Goal: Transaction & Acquisition: Purchase product/service

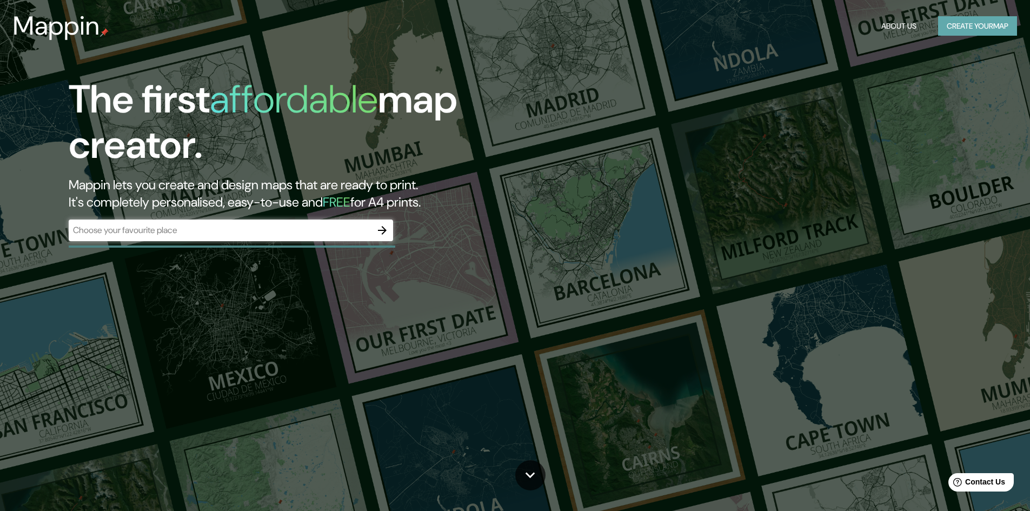
click at [964, 27] on button "Create your map" at bounding box center [977, 26] width 79 height 20
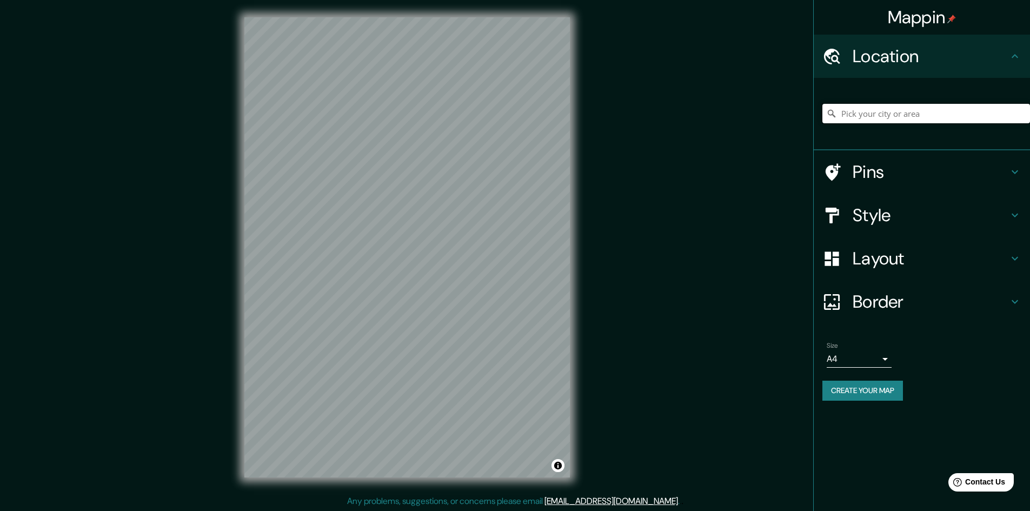
click at [894, 115] on input "Pick your city or area" at bounding box center [926, 113] width 208 height 19
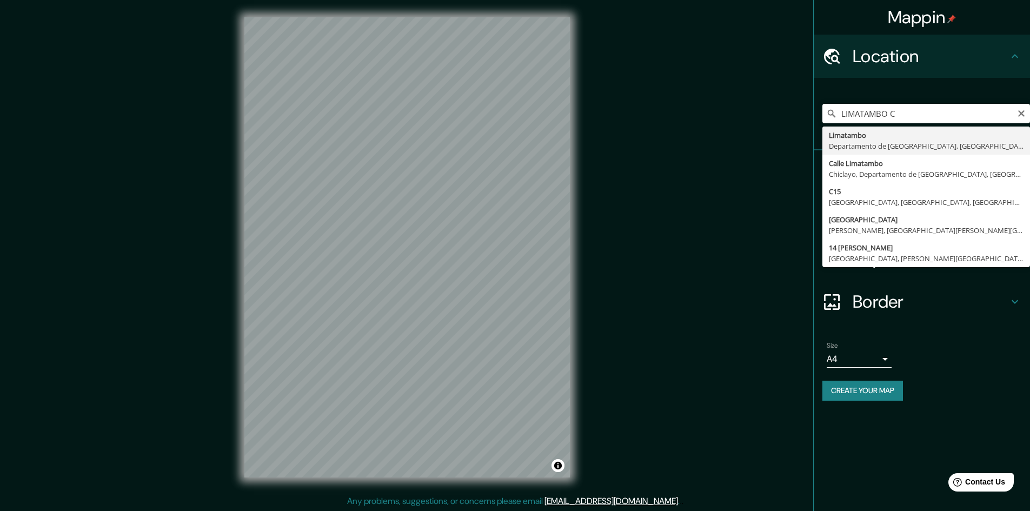
type input "Limatambo, [GEOGRAPHIC_DATA], [GEOGRAPHIC_DATA]"
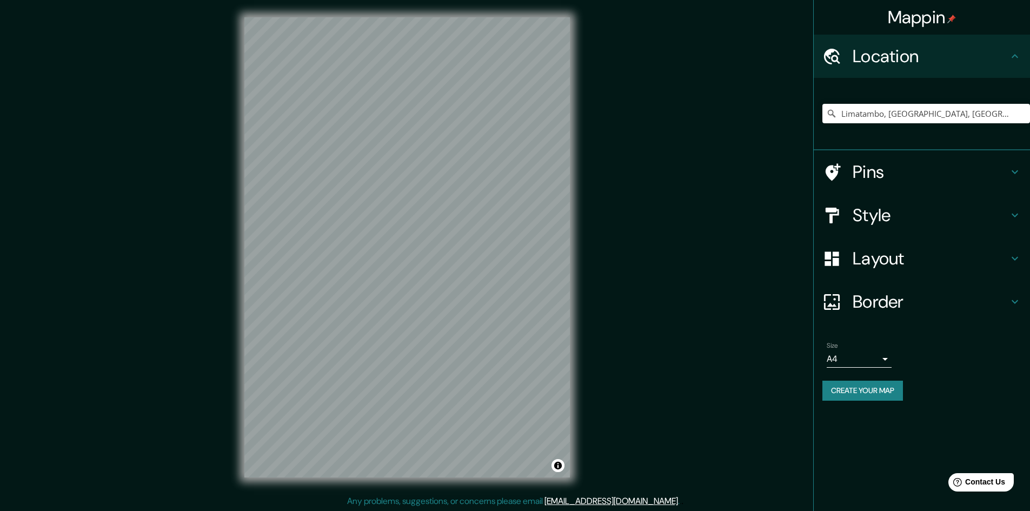
click at [896, 222] on h4 "Style" at bounding box center [930, 215] width 156 height 22
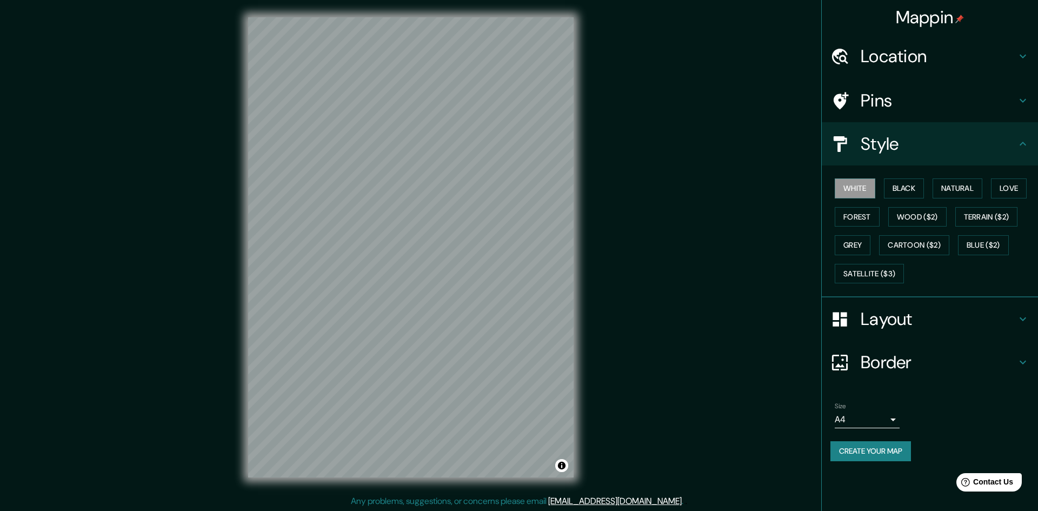
click at [859, 417] on body "Mappin Location [GEOGRAPHIC_DATA], [GEOGRAPHIC_DATA], [GEOGRAPHIC_DATA] Pins St…" at bounding box center [519, 255] width 1038 height 511
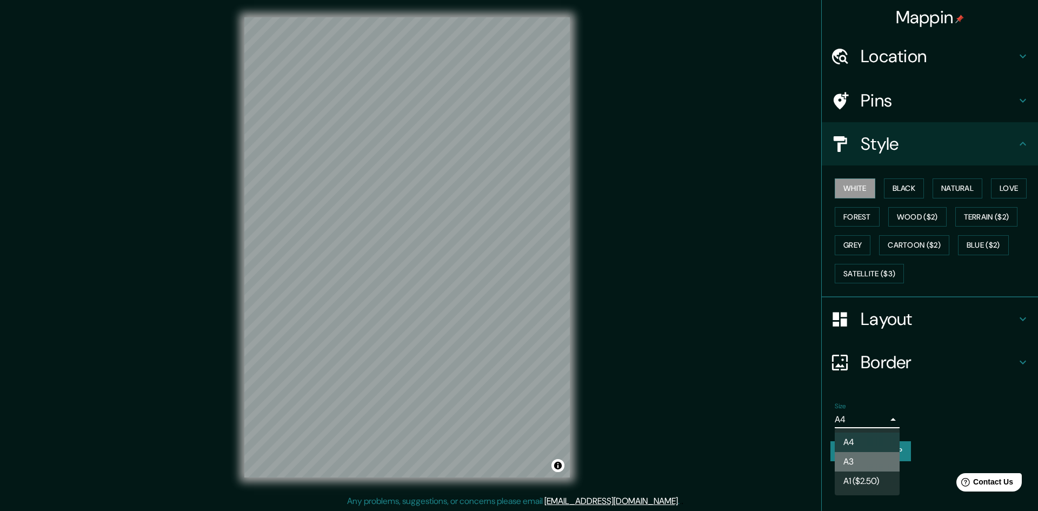
drag, startPoint x: 850, startPoint y: 459, endPoint x: 838, endPoint y: 452, distance: 14.3
click at [850, 459] on li "A3" at bounding box center [867, 461] width 65 height 19
type input "a4"
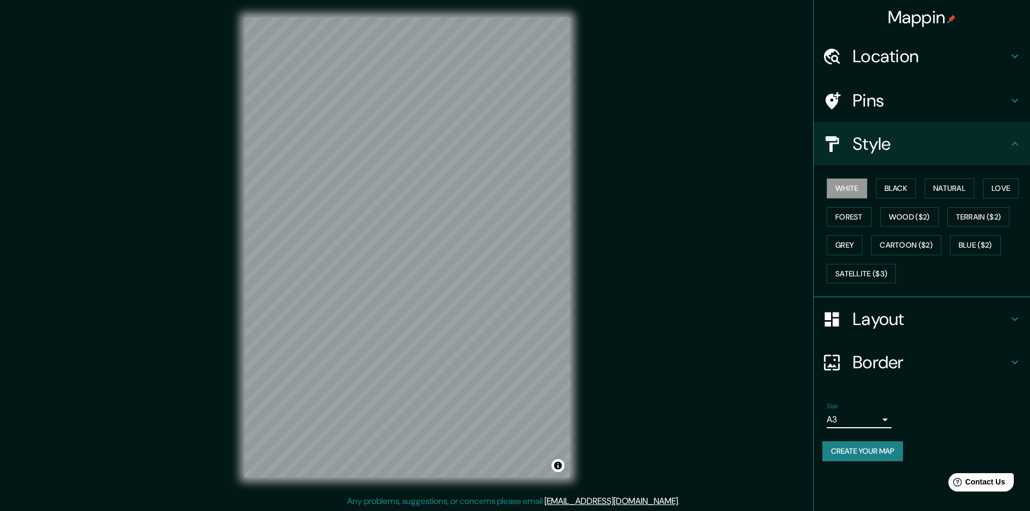
click at [716, 412] on div "Mappin Location [GEOGRAPHIC_DATA], [GEOGRAPHIC_DATA], [GEOGRAPHIC_DATA] Pins St…" at bounding box center [515, 256] width 1030 height 512
